Goal: Task Accomplishment & Management: Manage account settings

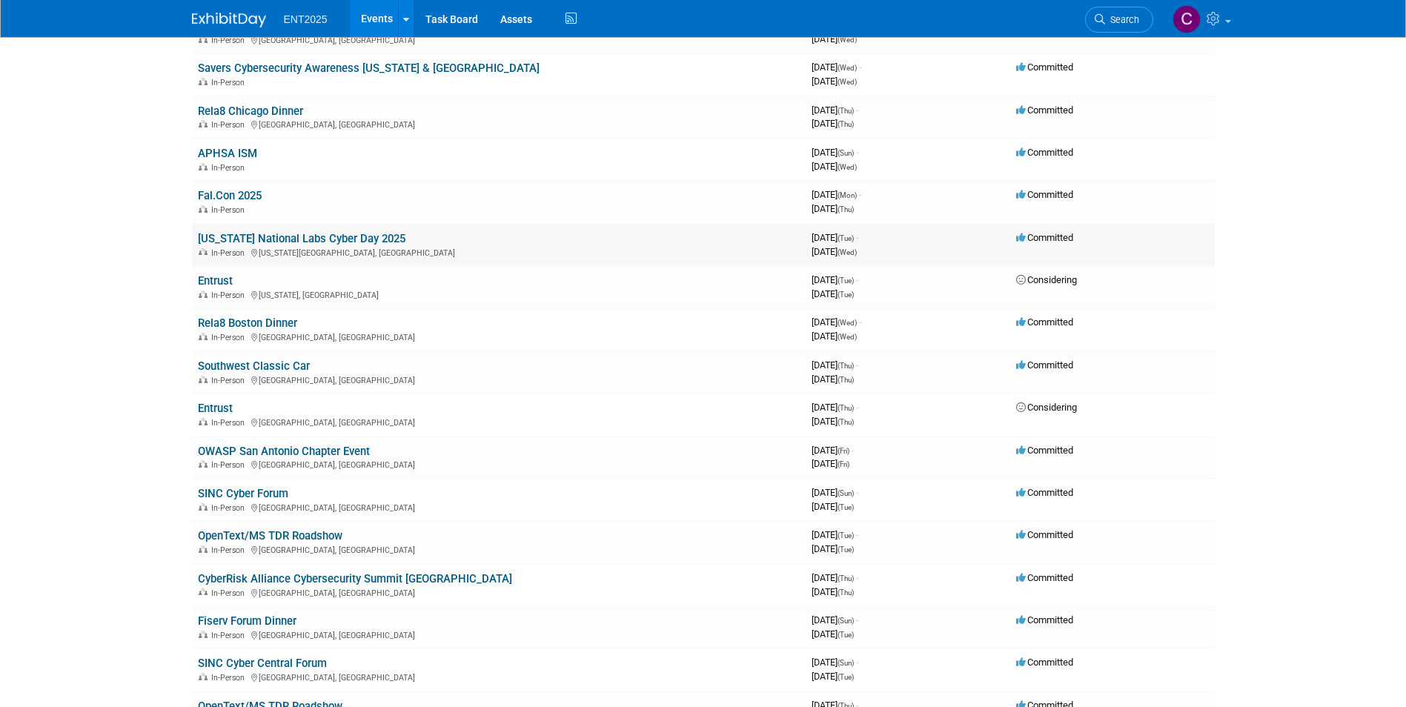
scroll to position [148, 0]
click at [269, 242] on link "[US_STATE] National Labs Cyber Day 2025" at bounding box center [302, 239] width 208 height 13
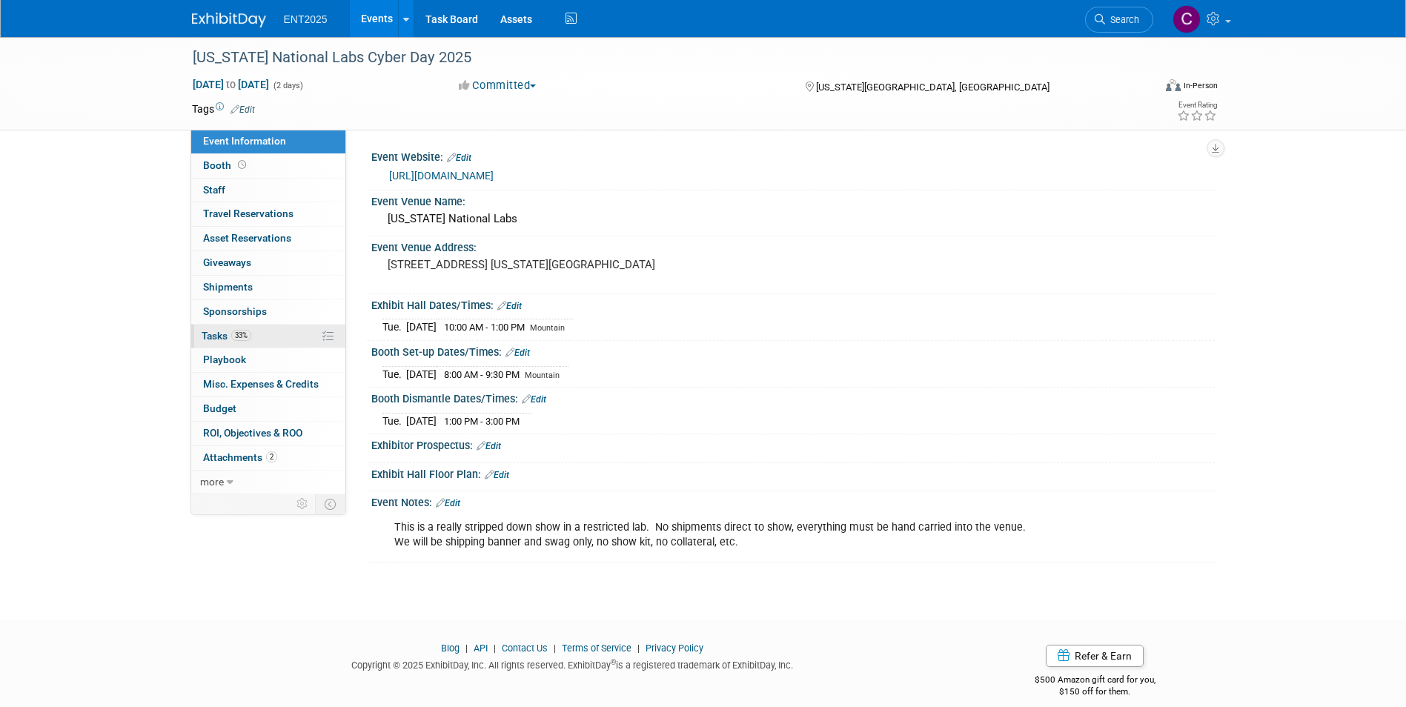
click at [215, 333] on span "Tasks 33%" at bounding box center [227, 336] width 50 height 12
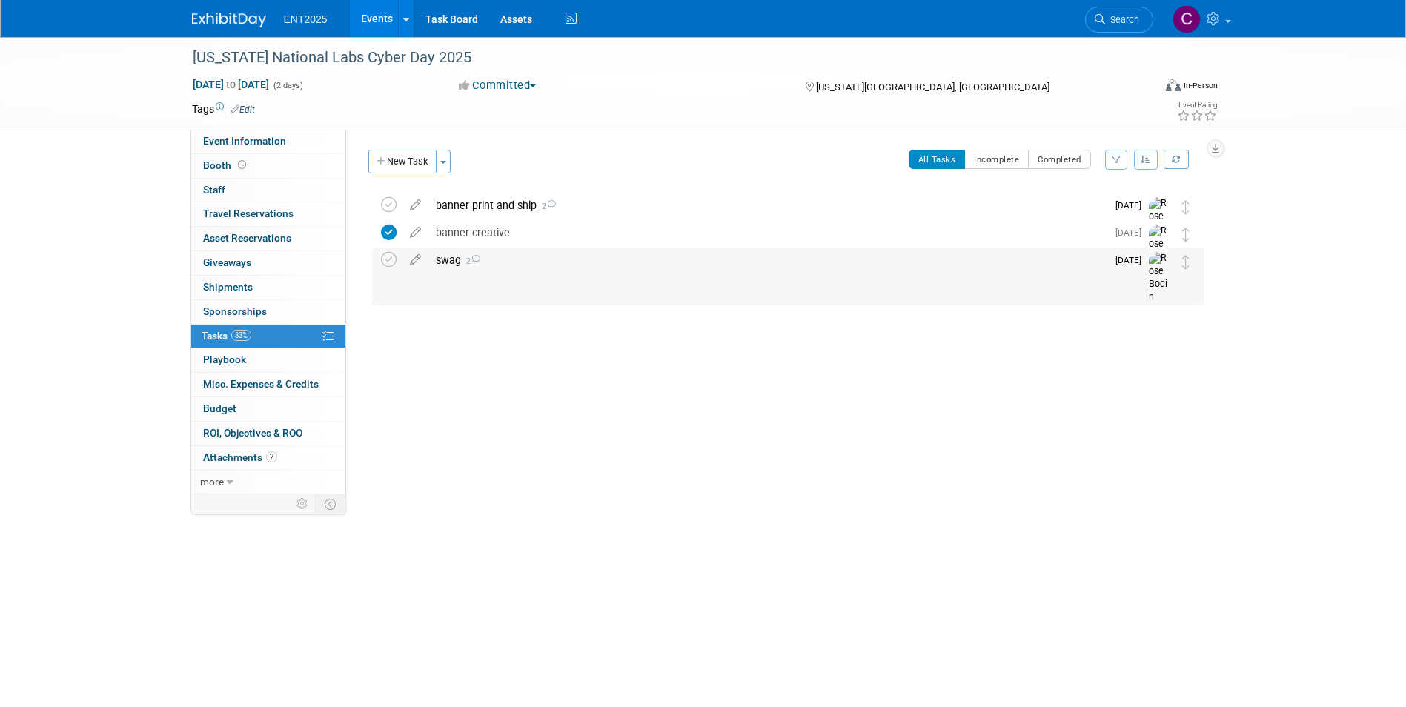
click at [455, 260] on div "swag 2" at bounding box center [767, 260] width 678 height 25
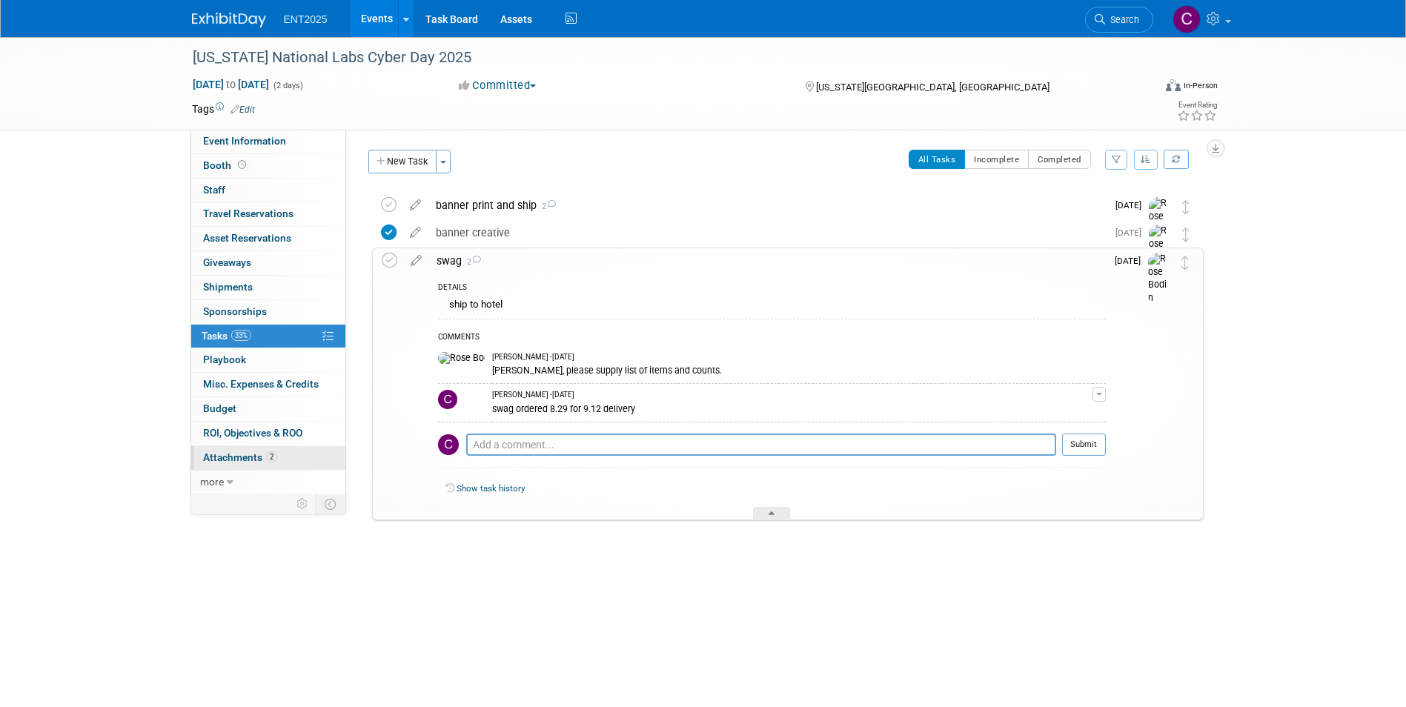
click at [241, 454] on span "Attachments 2" at bounding box center [240, 457] width 74 height 12
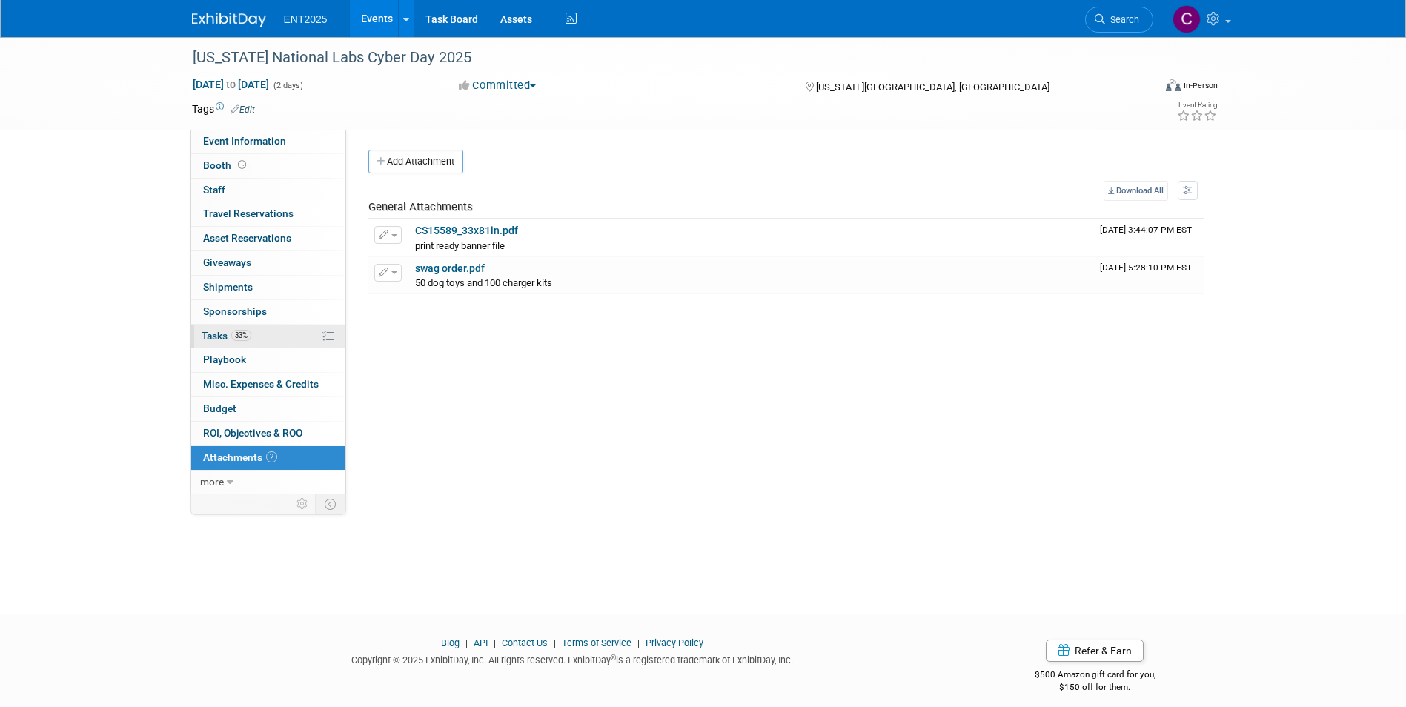
click at [213, 331] on span "Tasks 33%" at bounding box center [227, 336] width 50 height 12
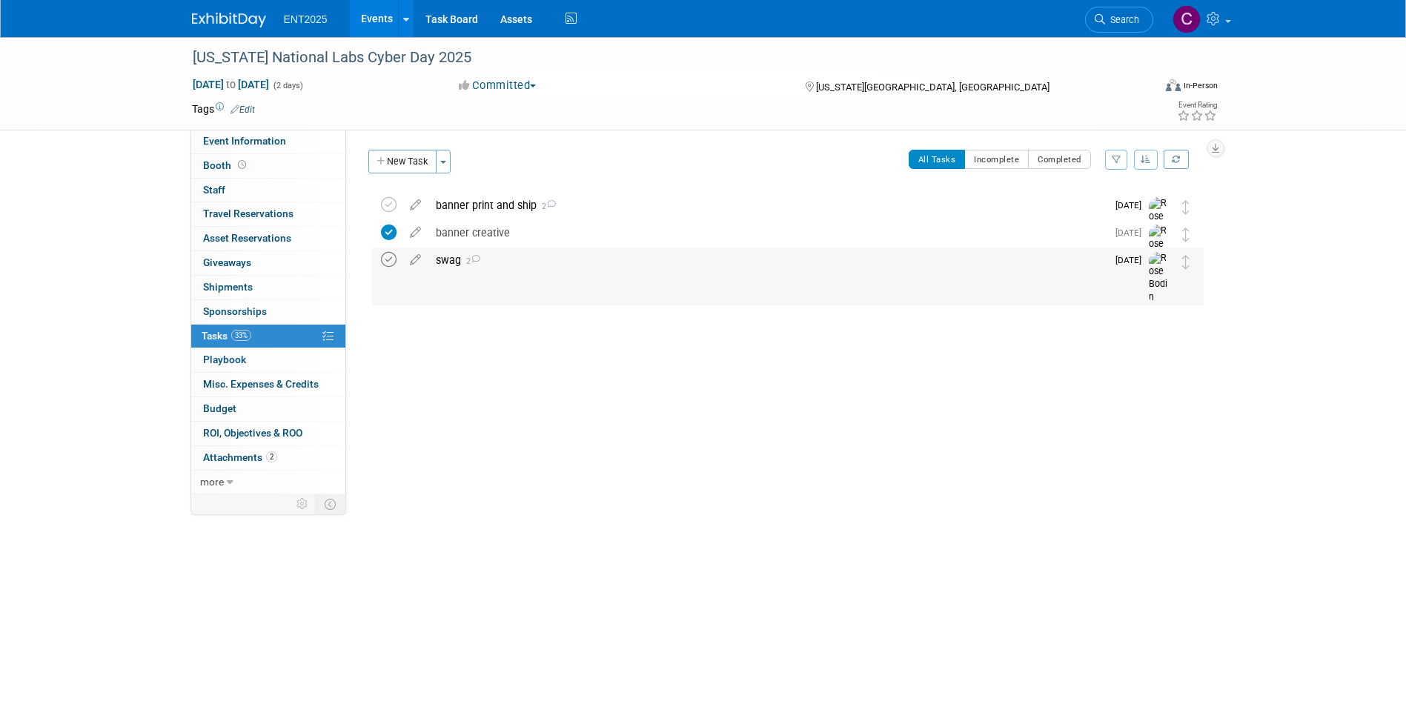
click at [385, 259] on icon at bounding box center [389, 260] width 16 height 16
click at [476, 231] on div "banner creative" at bounding box center [767, 232] width 678 height 25
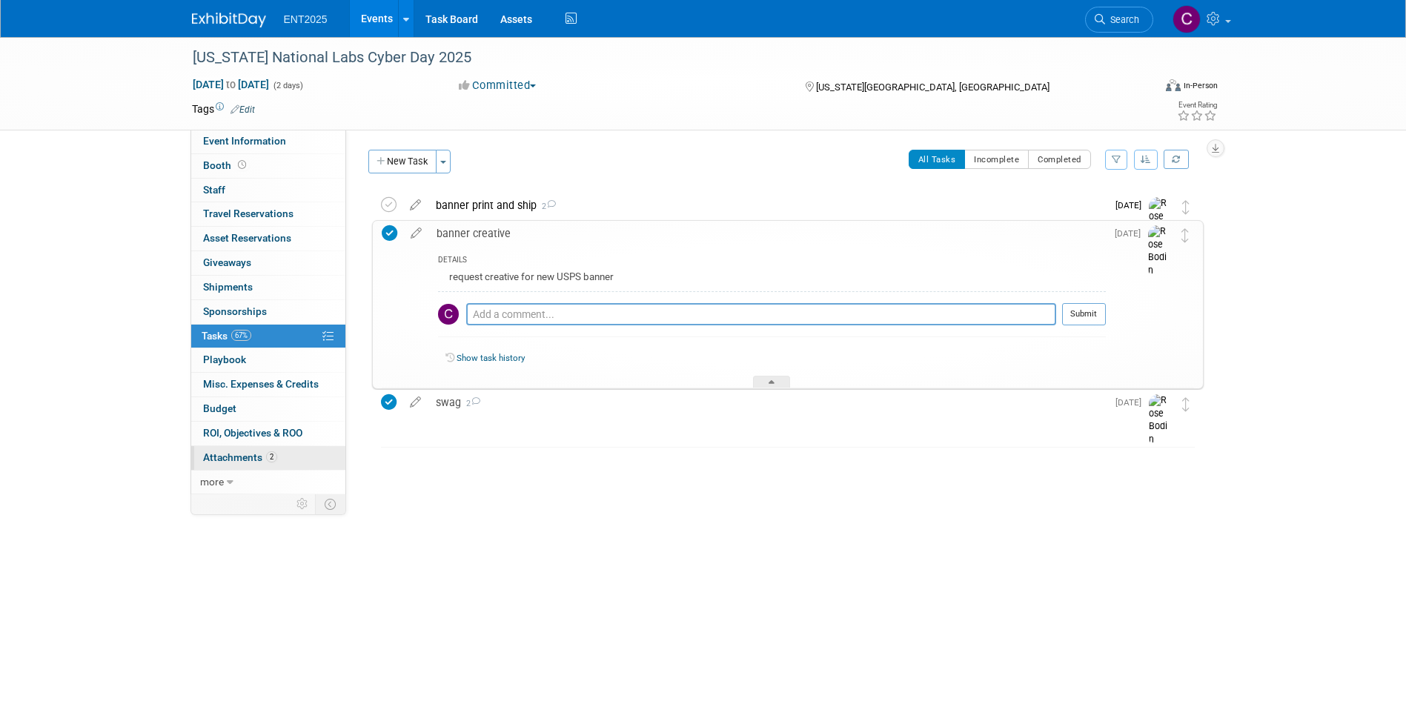
click at [239, 460] on span "Attachments 2" at bounding box center [240, 457] width 74 height 12
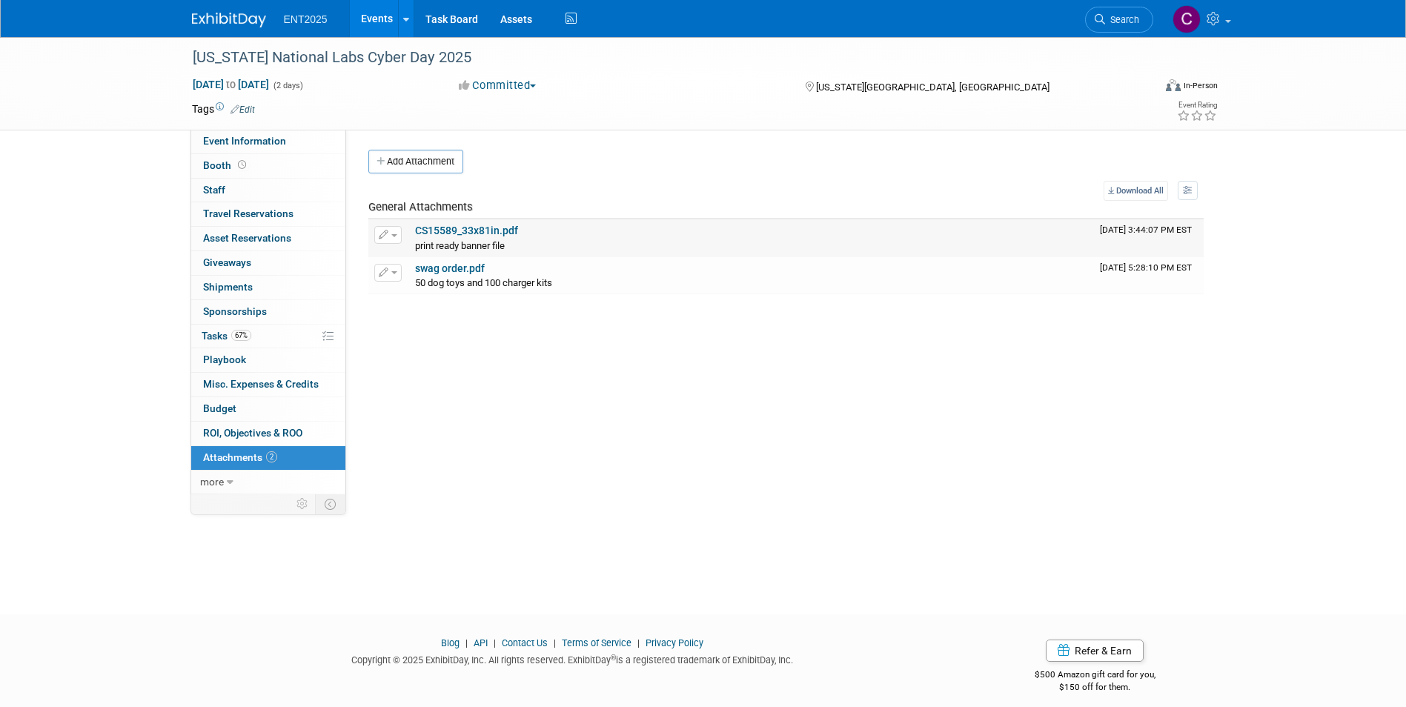
click at [457, 232] on link "CS15589_33x81in.pdf" at bounding box center [466, 231] width 103 height 12
click at [206, 341] on span "Tasks 67%" at bounding box center [227, 336] width 50 height 12
